Goal: Task Accomplishment & Management: Use online tool/utility

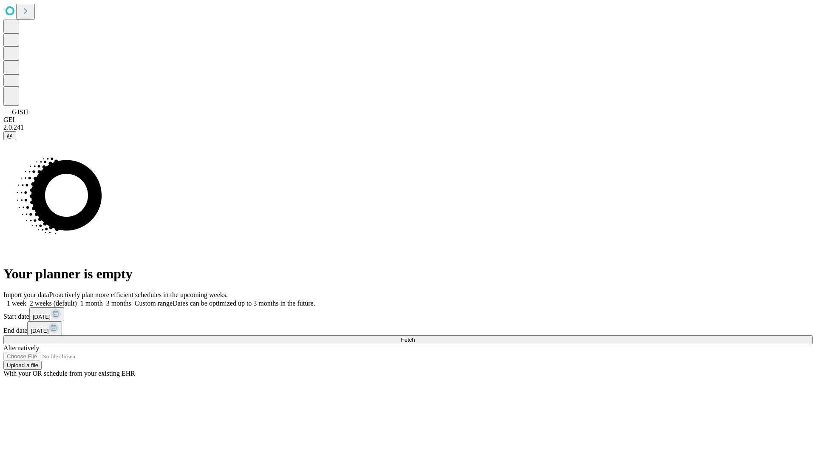
click at [103, 300] on label "1 month" at bounding box center [90, 303] width 26 height 7
click at [415, 336] on span "Fetch" at bounding box center [408, 339] width 14 height 6
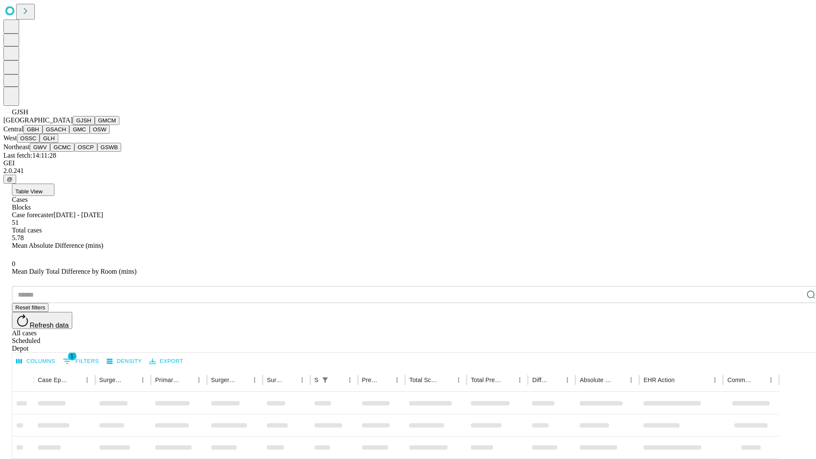
click at [95, 125] on button "GMCM" at bounding box center [107, 120] width 25 height 9
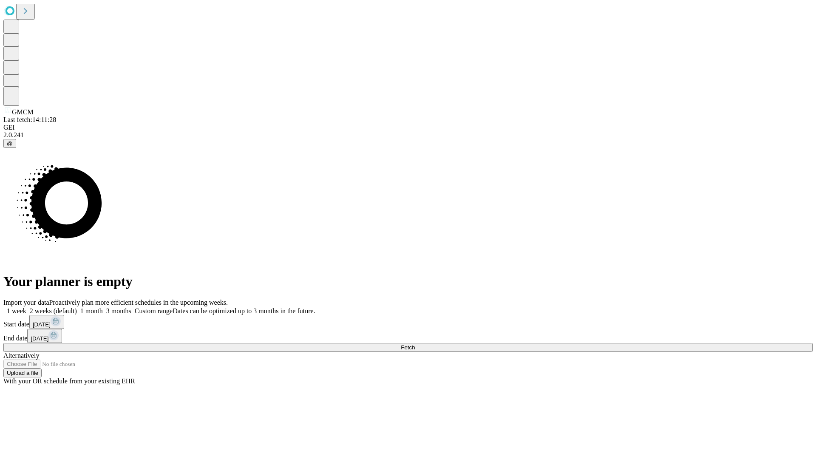
click at [103, 307] on label "1 month" at bounding box center [90, 310] width 26 height 7
click at [415, 344] on span "Fetch" at bounding box center [408, 347] width 14 height 6
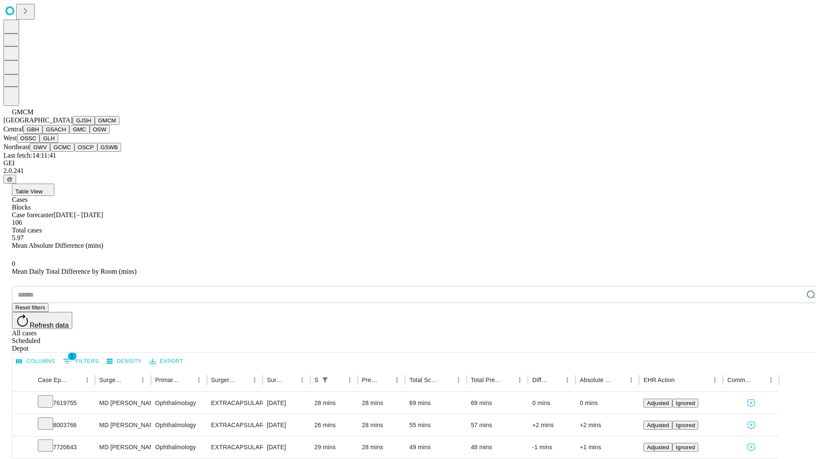
click at [42, 134] on button "GBH" at bounding box center [32, 129] width 19 height 9
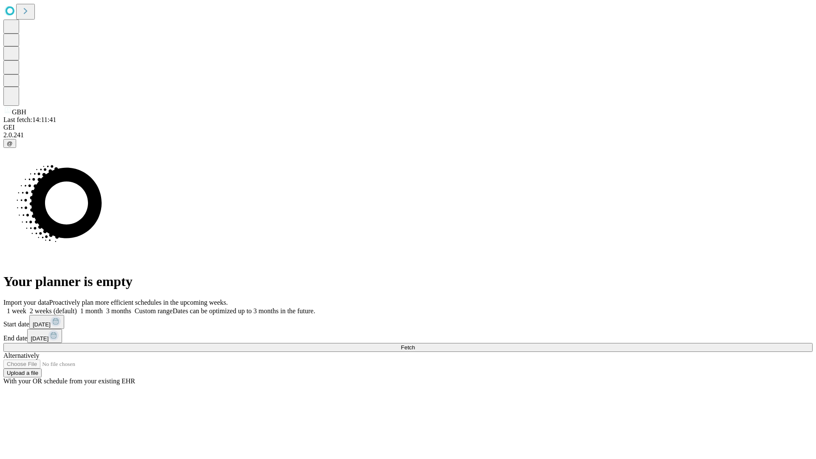
click at [103, 307] on label "1 month" at bounding box center [90, 310] width 26 height 7
click at [415, 344] on span "Fetch" at bounding box center [408, 347] width 14 height 6
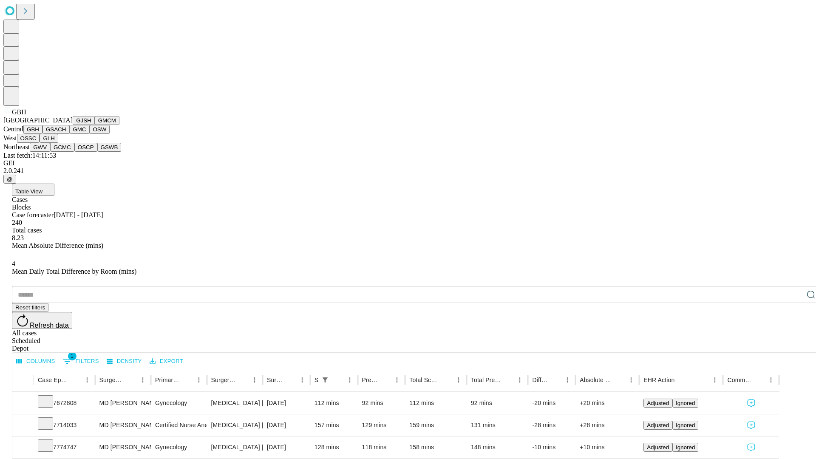
click at [66, 134] on button "GSACH" at bounding box center [55, 129] width 27 height 9
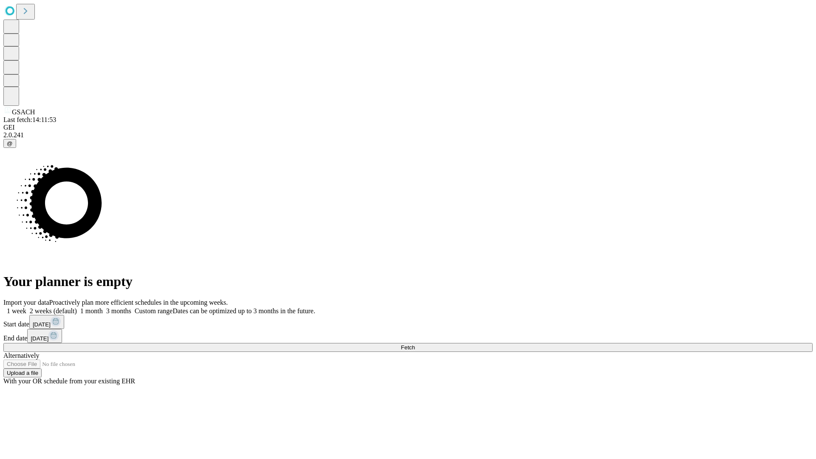
click at [415, 344] on span "Fetch" at bounding box center [408, 347] width 14 height 6
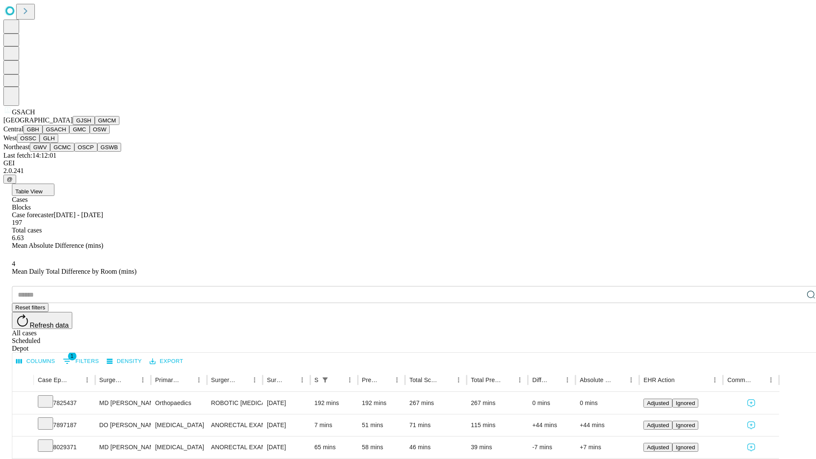
click at [69, 134] on button "GMC" at bounding box center [79, 129] width 20 height 9
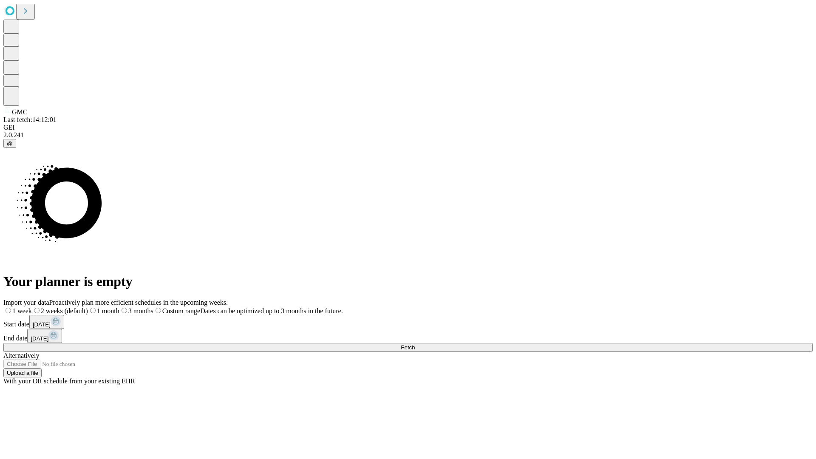
click at [119, 307] on label "1 month" at bounding box center [103, 310] width 31 height 7
click at [415, 344] on span "Fetch" at bounding box center [408, 347] width 14 height 6
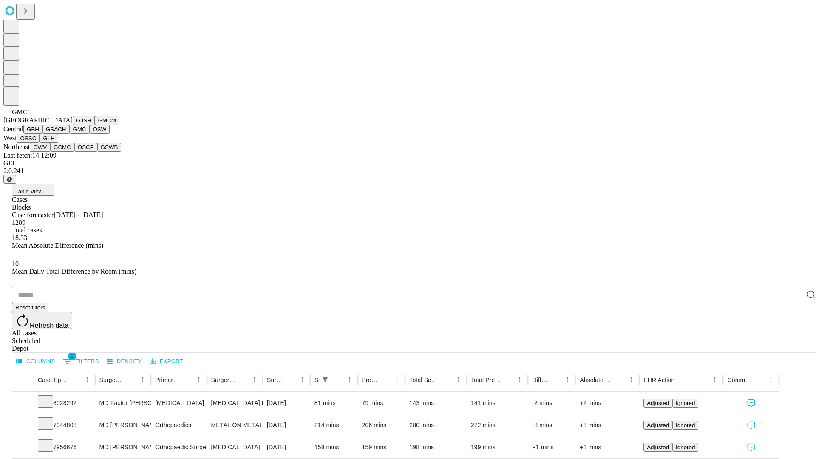
click at [90, 134] on button "OSW" at bounding box center [100, 129] width 20 height 9
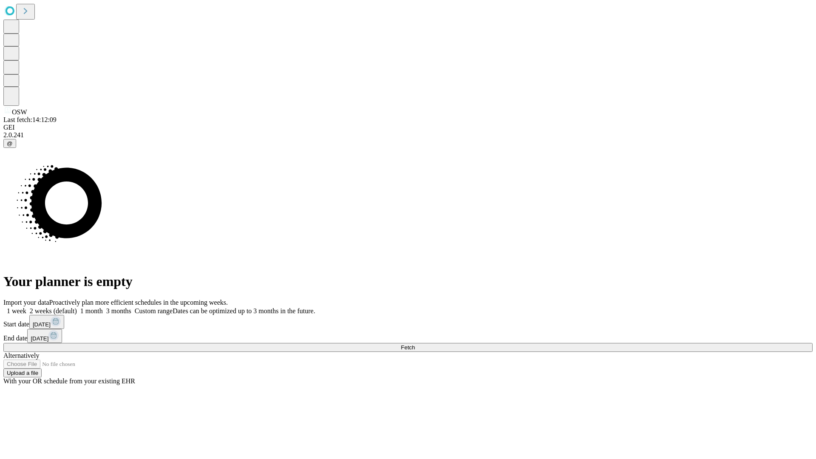
click at [103, 307] on label "1 month" at bounding box center [90, 310] width 26 height 7
click at [415, 344] on span "Fetch" at bounding box center [408, 347] width 14 height 6
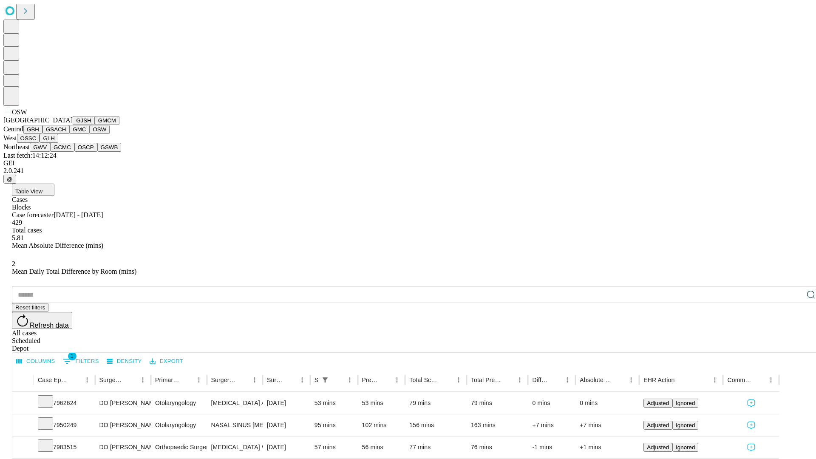
click at [40, 143] on button "OSSC" at bounding box center [28, 138] width 23 height 9
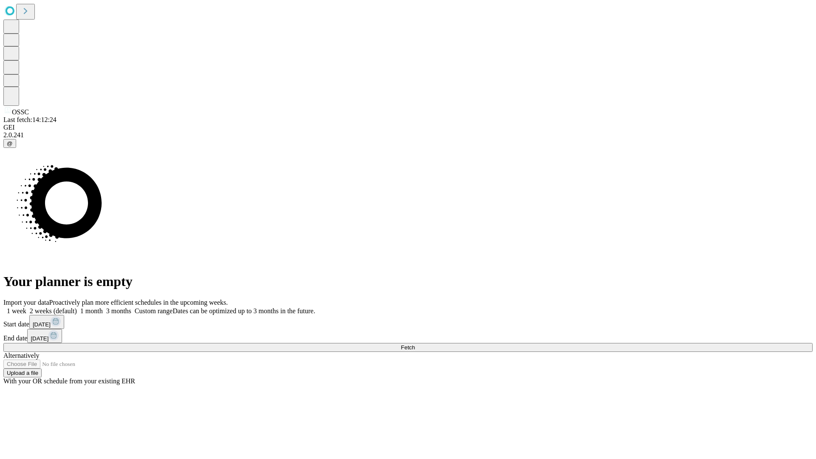
click at [103, 307] on label "1 month" at bounding box center [90, 310] width 26 height 7
click at [415, 344] on span "Fetch" at bounding box center [408, 347] width 14 height 6
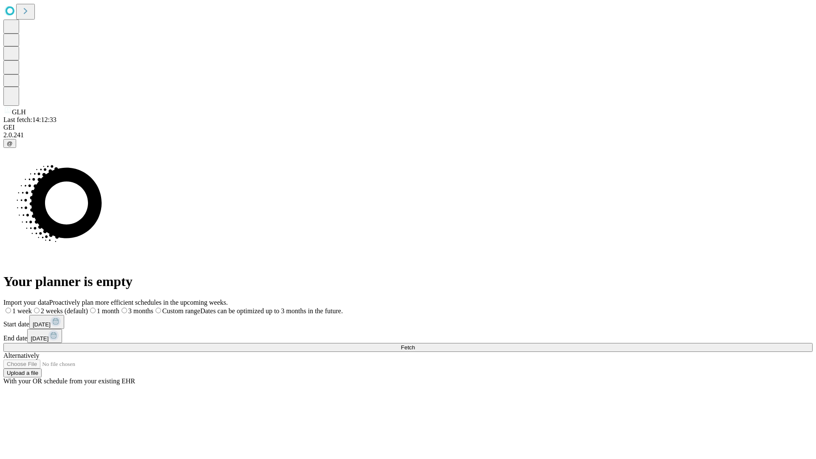
click at [119, 307] on label "1 month" at bounding box center [103, 310] width 31 height 7
click at [415, 344] on span "Fetch" at bounding box center [408, 347] width 14 height 6
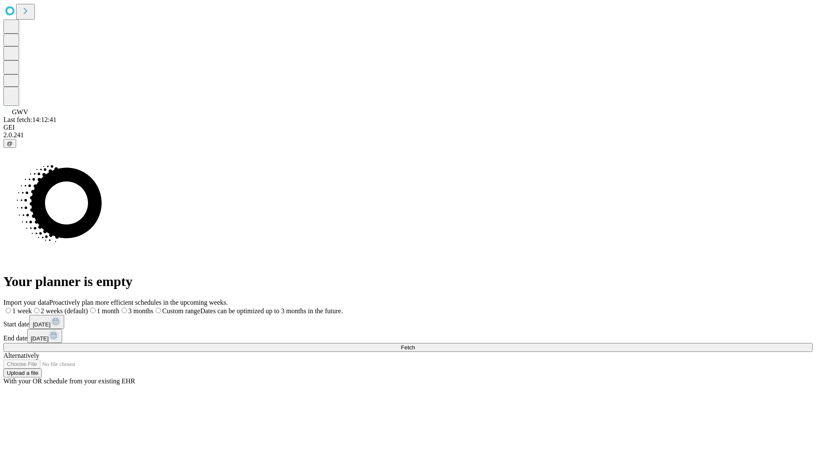
click at [119, 307] on label "1 month" at bounding box center [103, 310] width 31 height 7
click at [415, 344] on span "Fetch" at bounding box center [408, 347] width 14 height 6
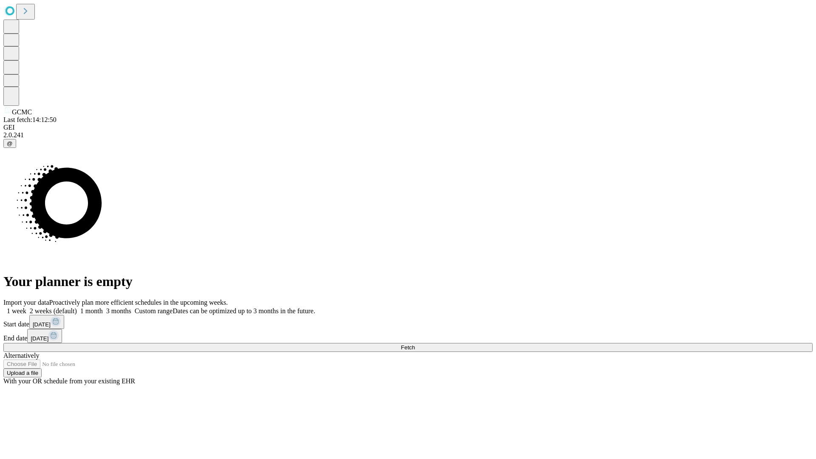
click at [103, 307] on label "1 month" at bounding box center [90, 310] width 26 height 7
click at [415, 344] on span "Fetch" at bounding box center [408, 347] width 14 height 6
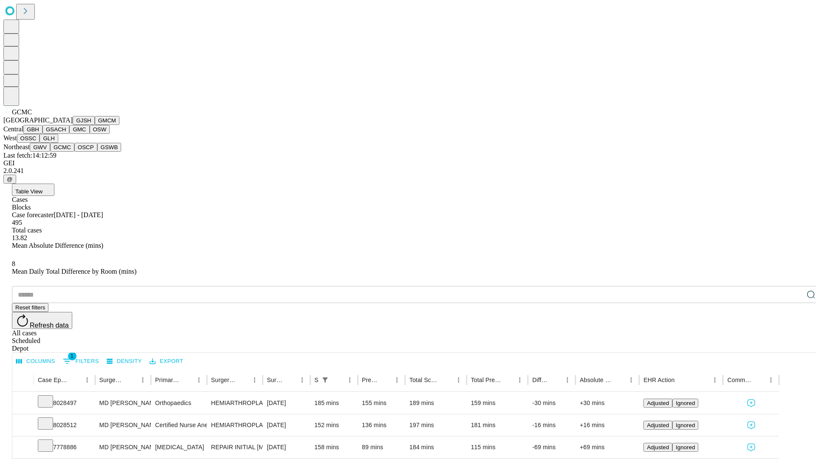
click at [74, 152] on button "OSCP" at bounding box center [85, 147] width 23 height 9
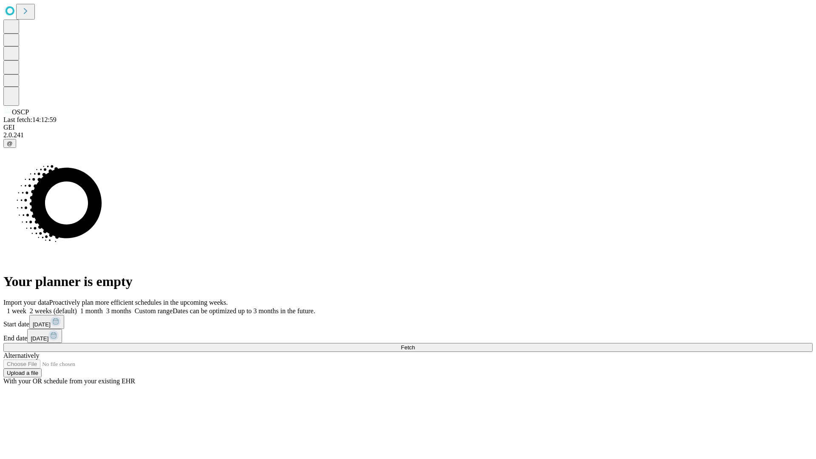
click at [103, 307] on label "1 month" at bounding box center [90, 310] width 26 height 7
click at [415, 344] on span "Fetch" at bounding box center [408, 347] width 14 height 6
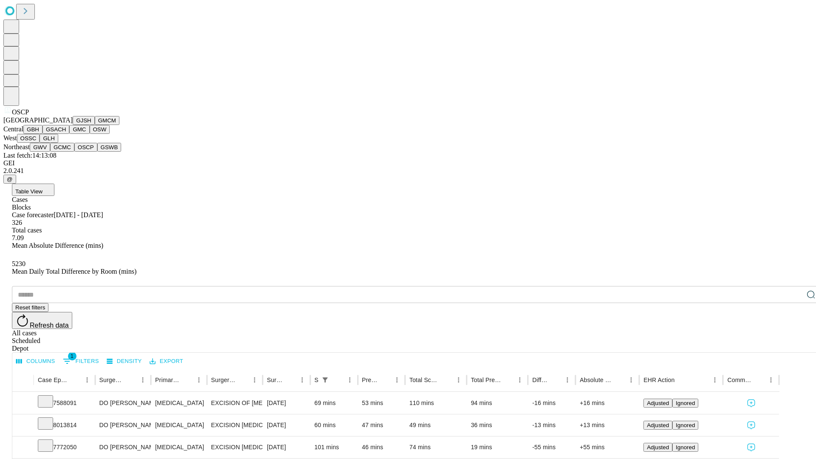
click at [97, 152] on button "GSWB" at bounding box center [109, 147] width 24 height 9
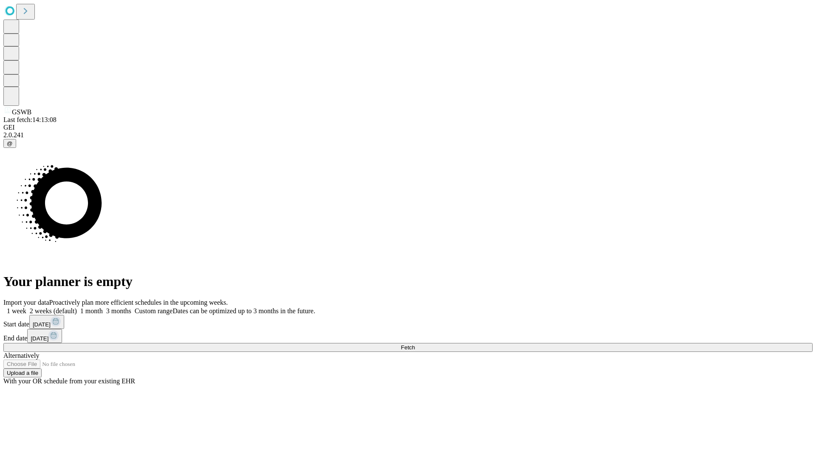
click at [103, 307] on label "1 month" at bounding box center [90, 310] width 26 height 7
click at [415, 344] on span "Fetch" at bounding box center [408, 347] width 14 height 6
